Goal: Task Accomplishment & Management: Manage account settings

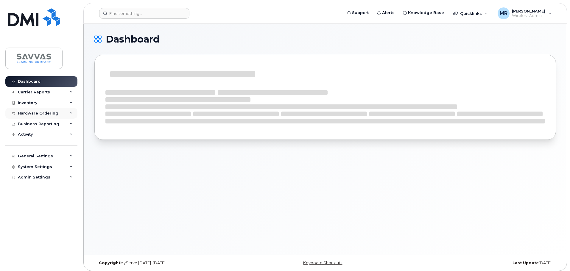
click at [43, 113] on div "Hardware Ordering" at bounding box center [38, 113] width 40 height 5
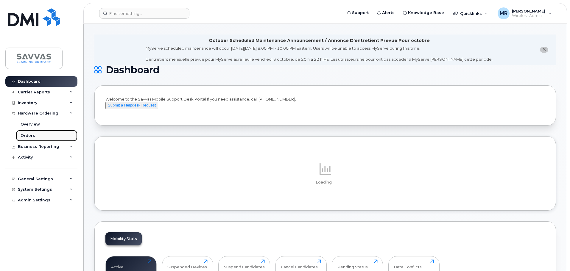
click at [37, 135] on link "Orders" at bounding box center [47, 135] width 62 height 11
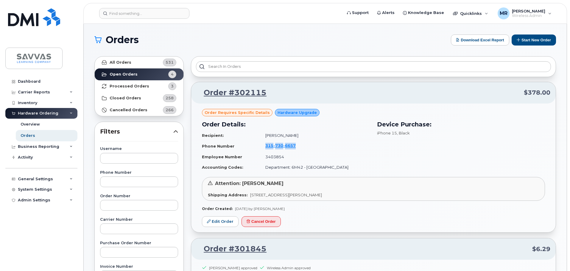
drag, startPoint x: 313, startPoint y: 147, endPoint x: 267, endPoint y: 144, distance: 45.9
click at [267, 144] on td "315 730 6657" at bounding box center [315, 145] width 110 height 11
copy span "315 730 6657"
click at [218, 220] on link "Edit Order" at bounding box center [220, 221] width 37 height 11
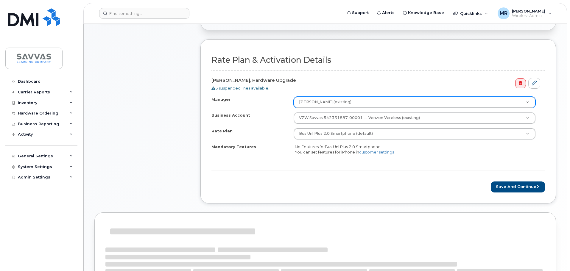
scroll to position [209, 0]
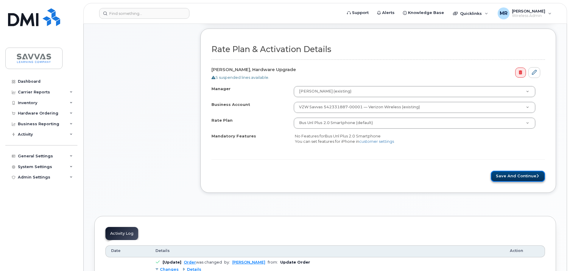
click at [519, 174] on button "Save and Continue" at bounding box center [517, 176] width 54 height 11
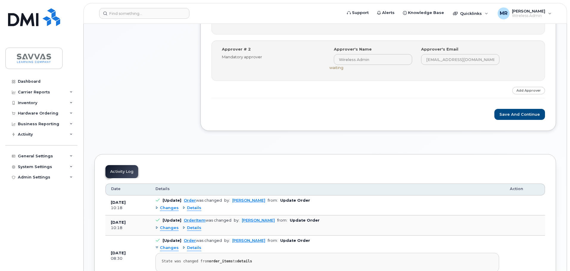
scroll to position [298, 0]
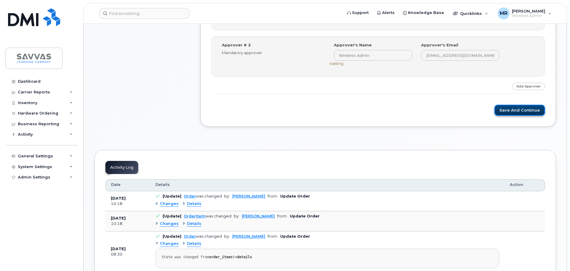
click at [508, 110] on button "Save and Continue" at bounding box center [519, 110] width 51 height 11
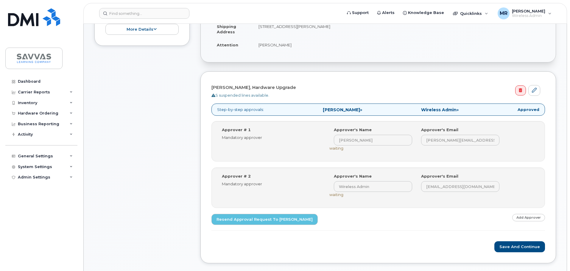
scroll to position [268, 0]
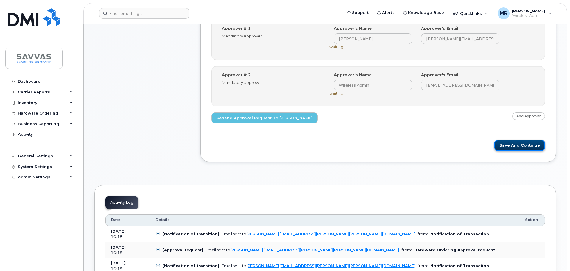
click at [529, 147] on button "Save and Continue" at bounding box center [519, 145] width 51 height 11
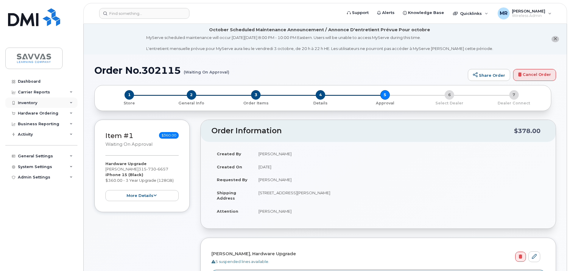
click at [35, 105] on div "Inventory" at bounding box center [27, 103] width 19 height 5
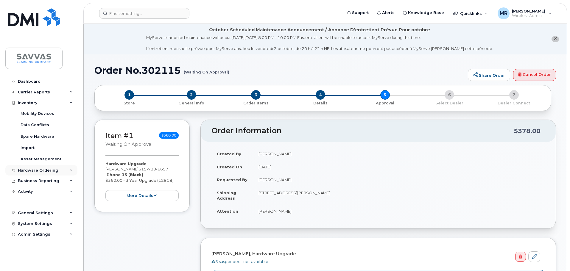
click at [60, 170] on div "Hardware Ordering" at bounding box center [41, 170] width 72 height 11
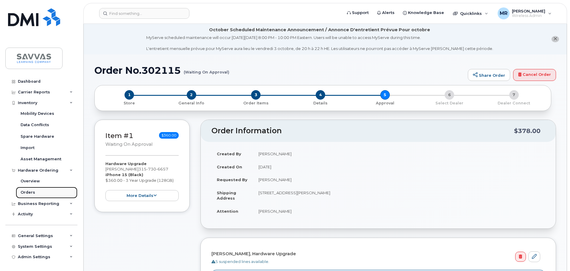
click at [25, 192] on div "Orders" at bounding box center [28, 192] width 15 height 5
